Goal: Task Accomplishment & Management: Manage account settings

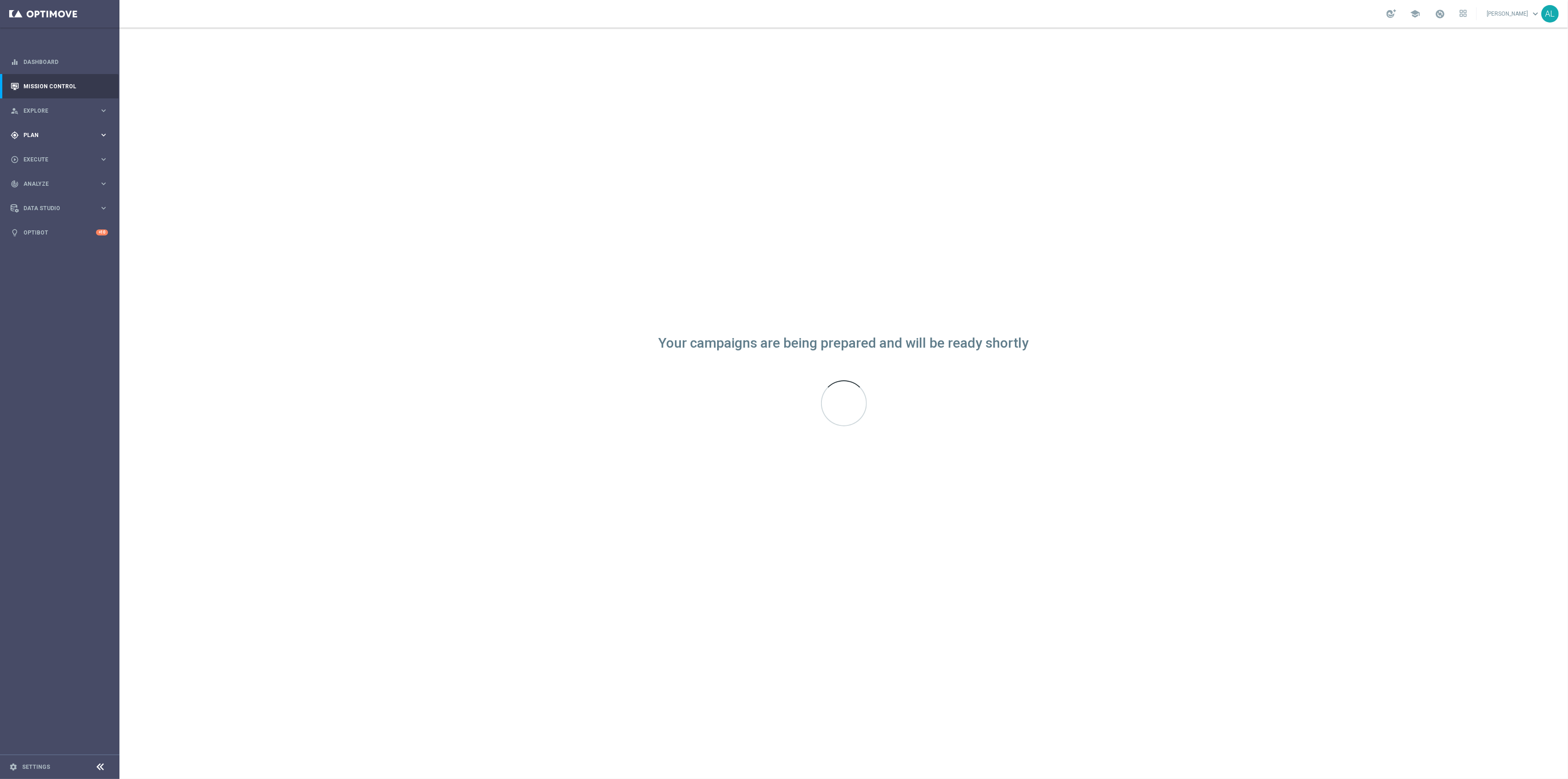
click at [96, 138] on div "gps_fixed Plan" at bounding box center [55, 135] width 89 height 9
click at [49, 155] on link "Target Groups" at bounding box center [60, 154] width 72 height 7
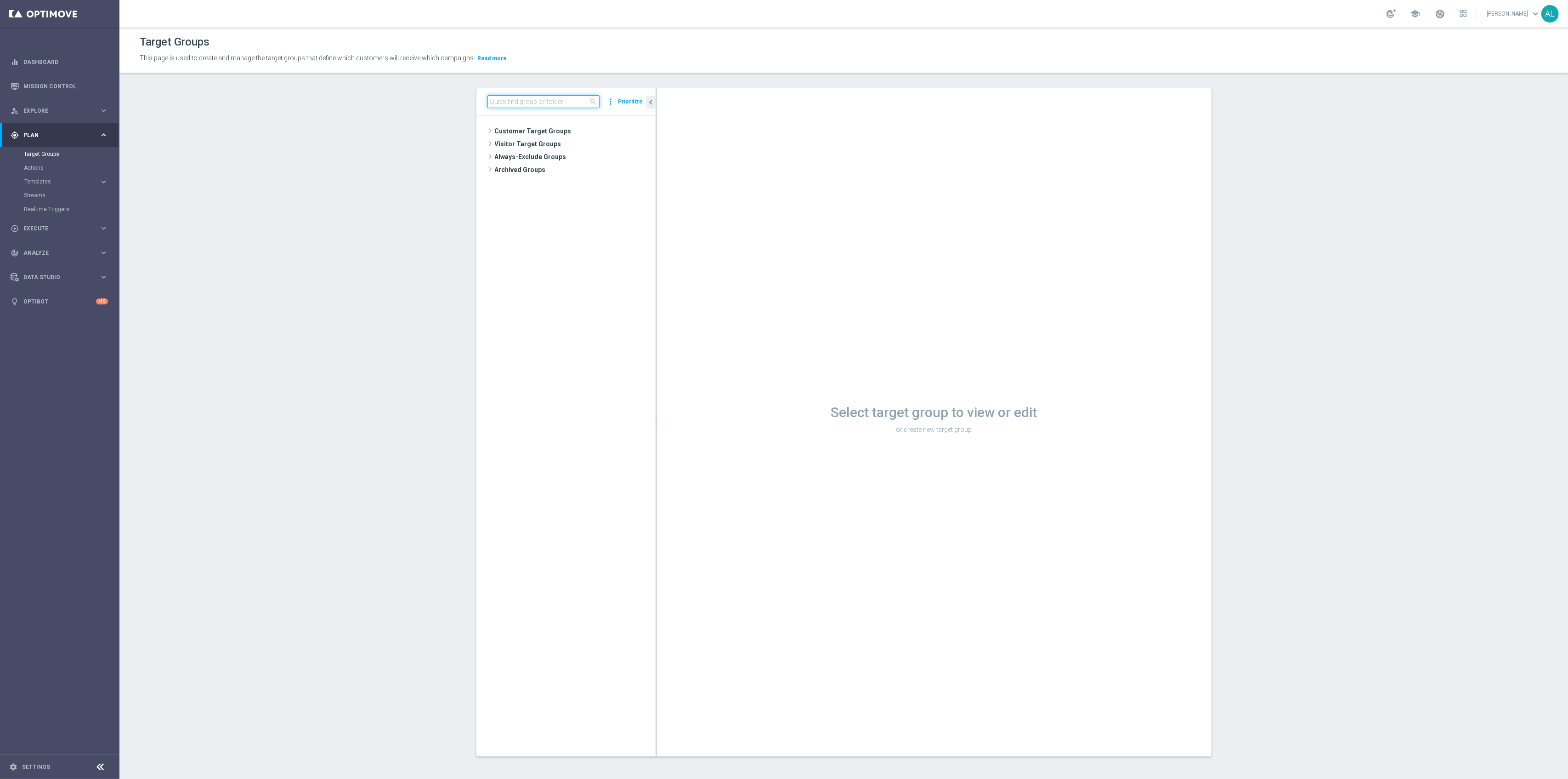
click at [548, 101] on input at bounding box center [544, 101] width 112 height 13
paste input "D_ALL_TARGET_WAGER_CC 100% do 500 PLN ELMS CZW SMS_061025"
type input "D_ALL_TARGET_WAGER_CC 100% do 500 PLN ELMS CZW SMS_061025"
click at [545, 155] on span "D_ALL_TARGET_WAGER_CC 100% do 500 PLN ELMS CZW SMS_061025" at bounding box center [579, 157] width 112 height 8
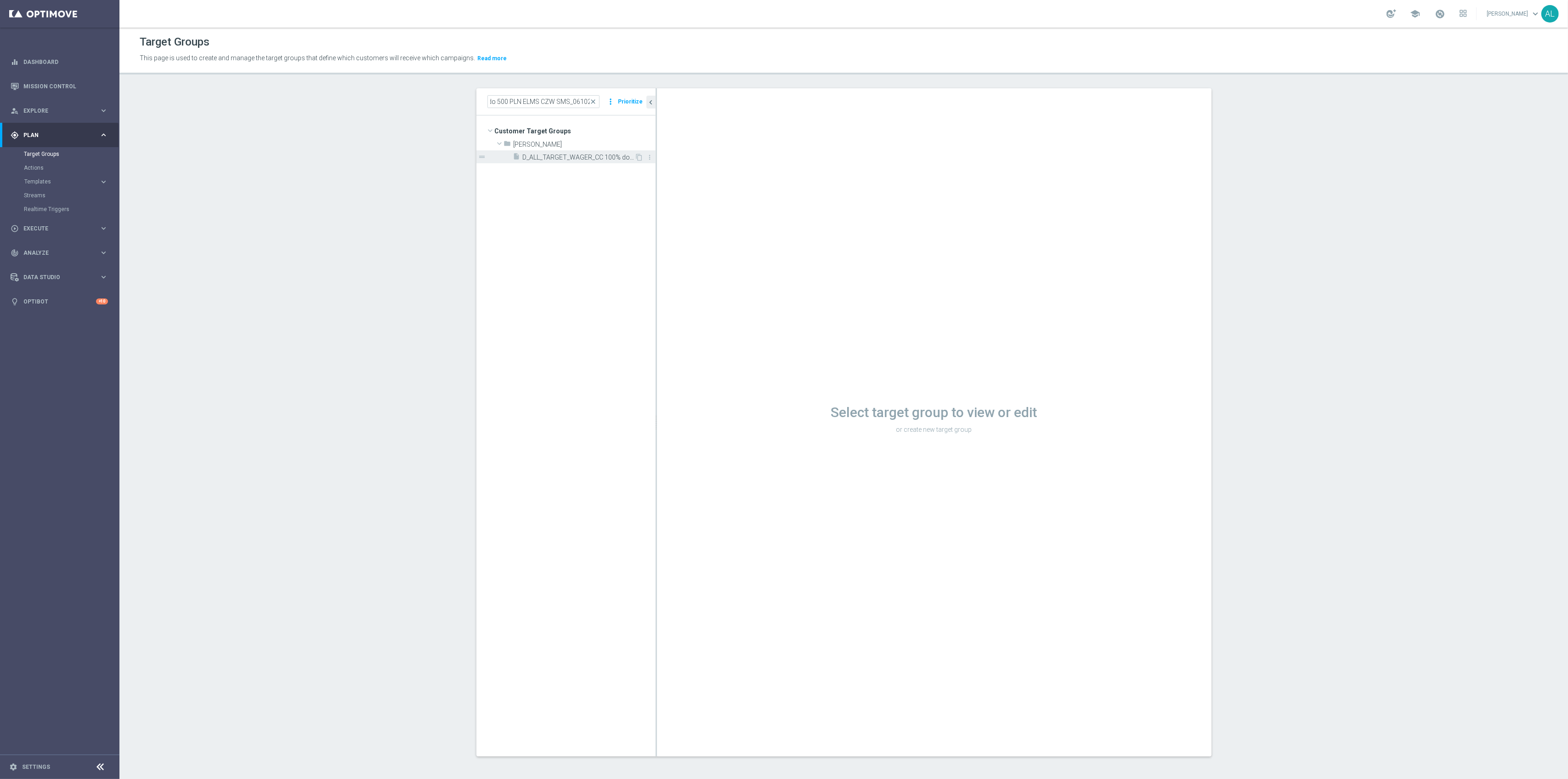
scroll to position [0, 0]
